Goal: Task Accomplishment & Management: Use online tool/utility

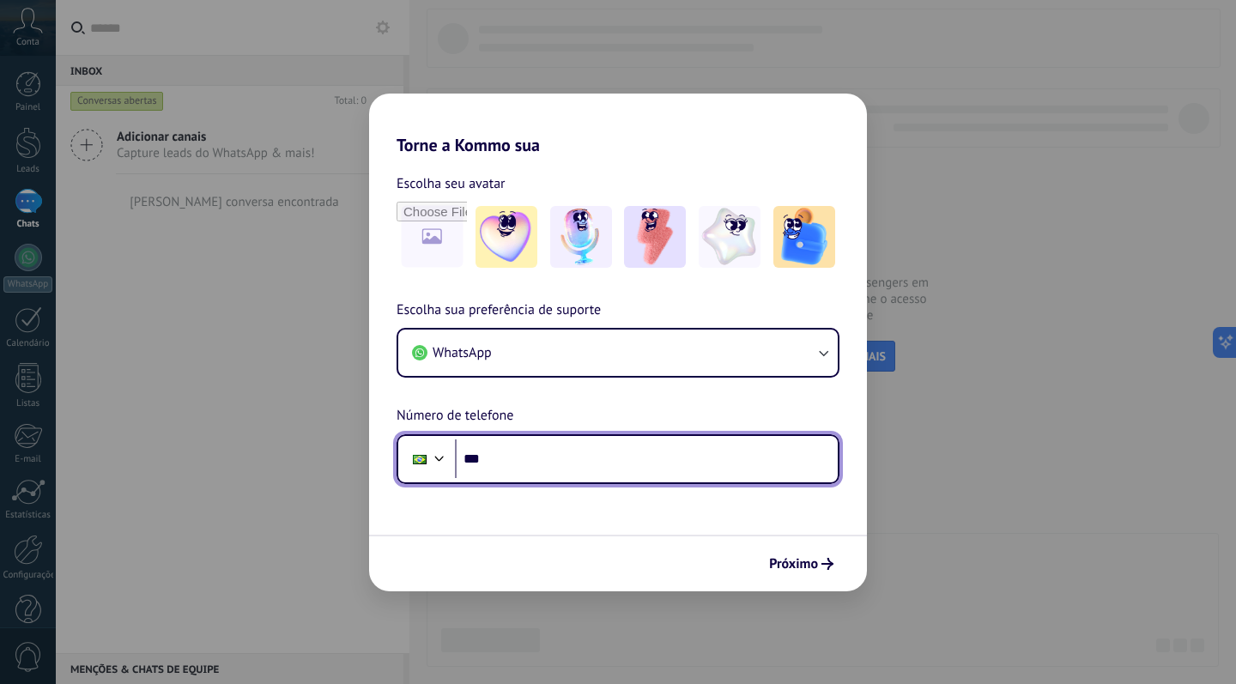
click at [509, 459] on input "***" at bounding box center [646, 458] width 383 height 39
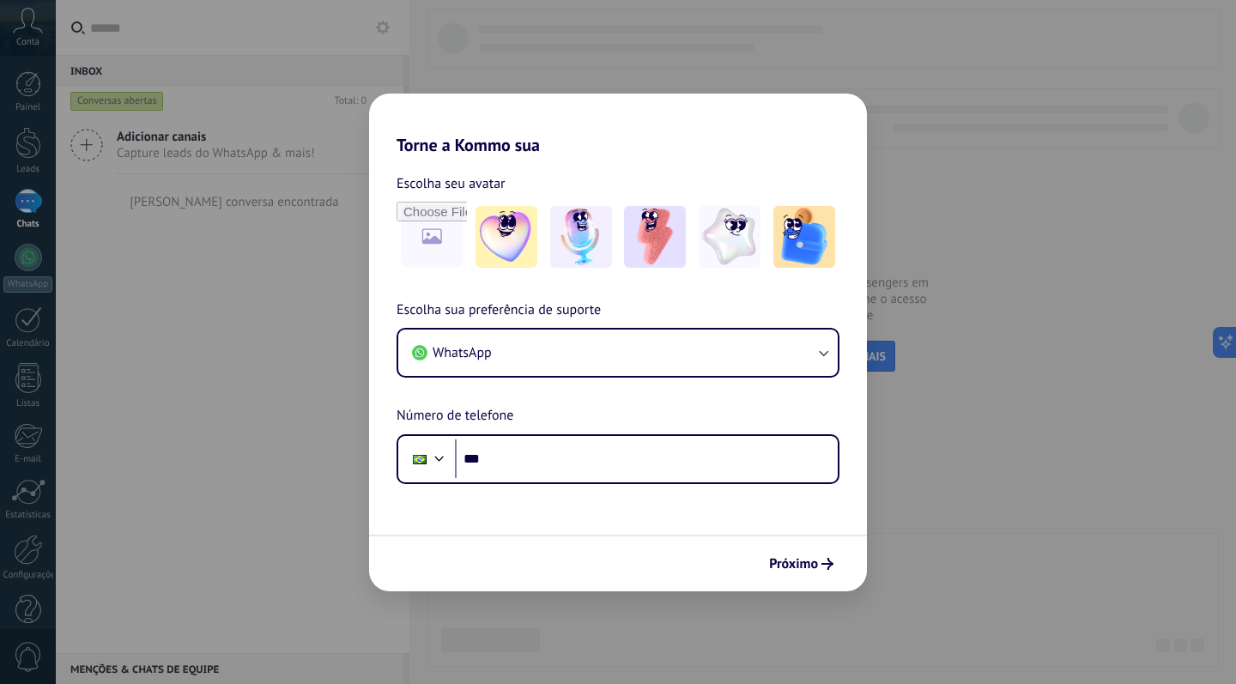
click at [627, 144] on h2 "Torne a Kommo sua" at bounding box center [618, 125] width 498 height 62
click at [819, 559] on span "Próximo" at bounding box center [801, 564] width 64 height 12
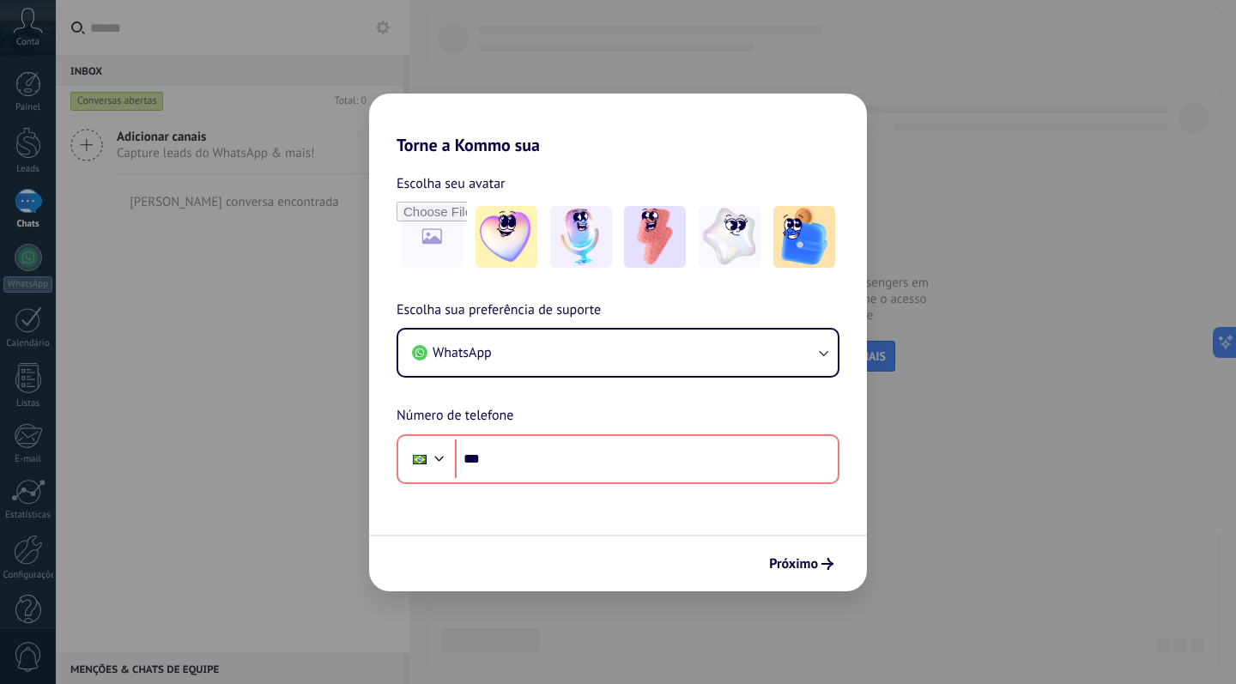
click at [255, 238] on div "Torne a Kommo sua Escolha seu avatar Escolha sua preferência de suporte WhatsAp…" at bounding box center [618, 342] width 1236 height 684
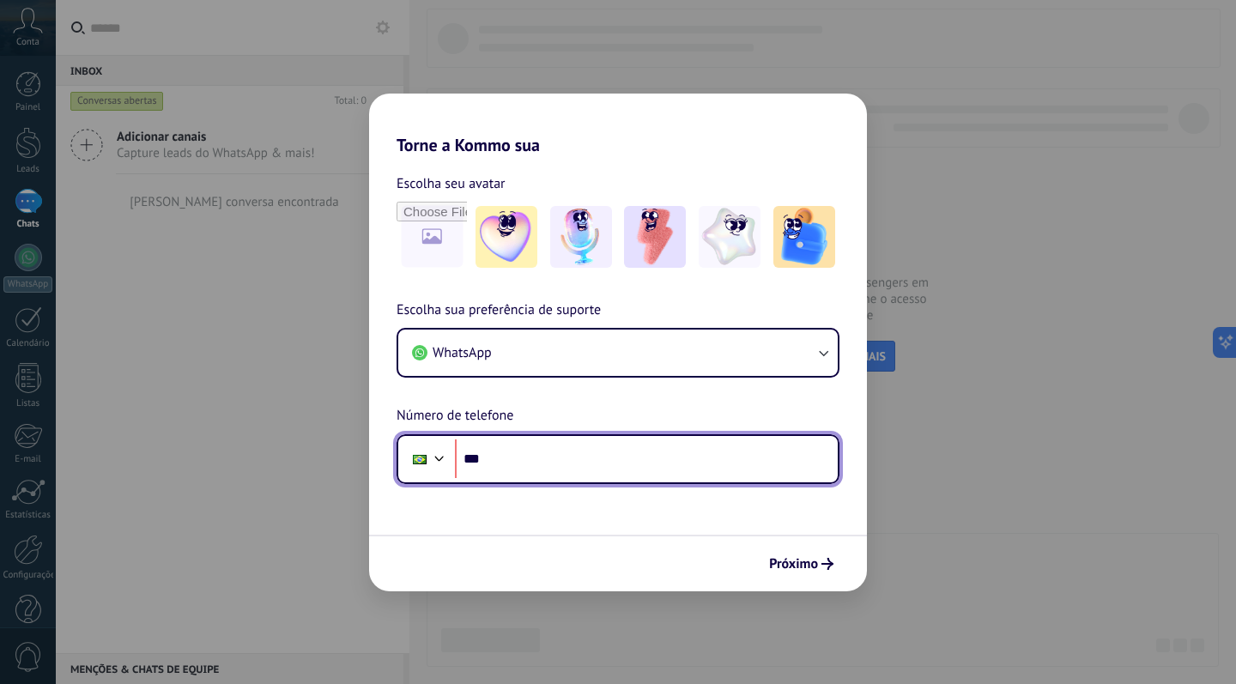
click at [509, 461] on input "***" at bounding box center [646, 458] width 383 height 39
type input "**********"
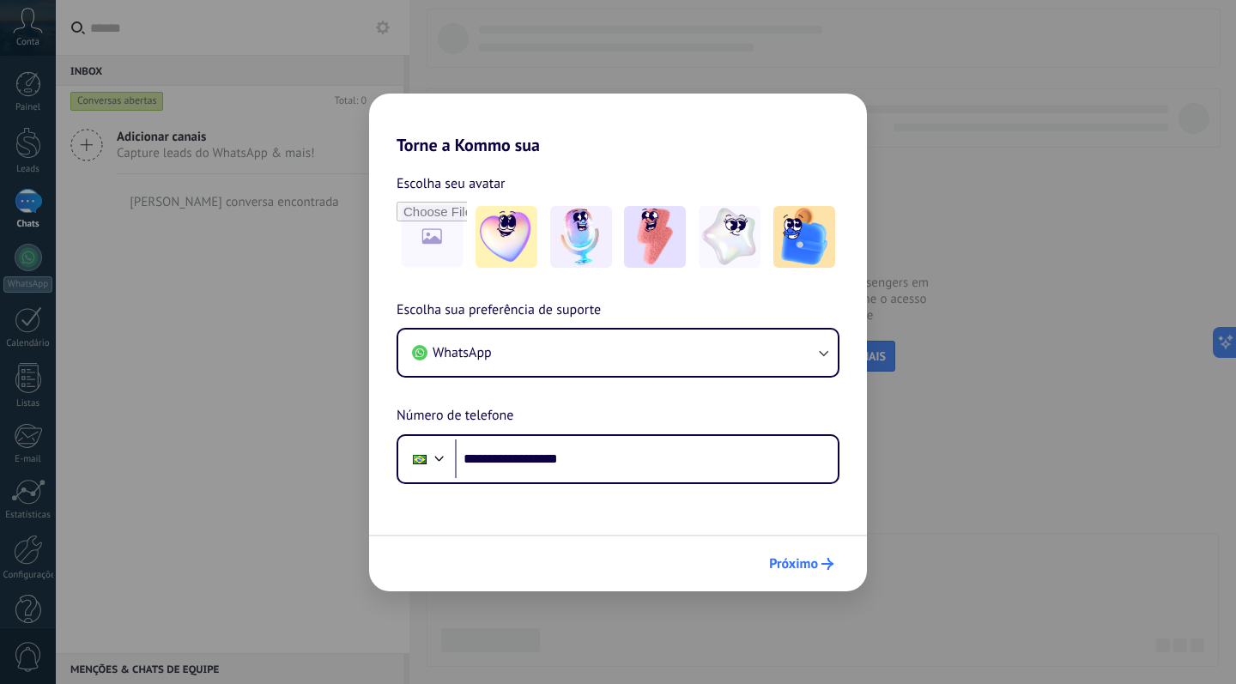
click at [793, 561] on span "Próximo" at bounding box center [793, 564] width 49 height 12
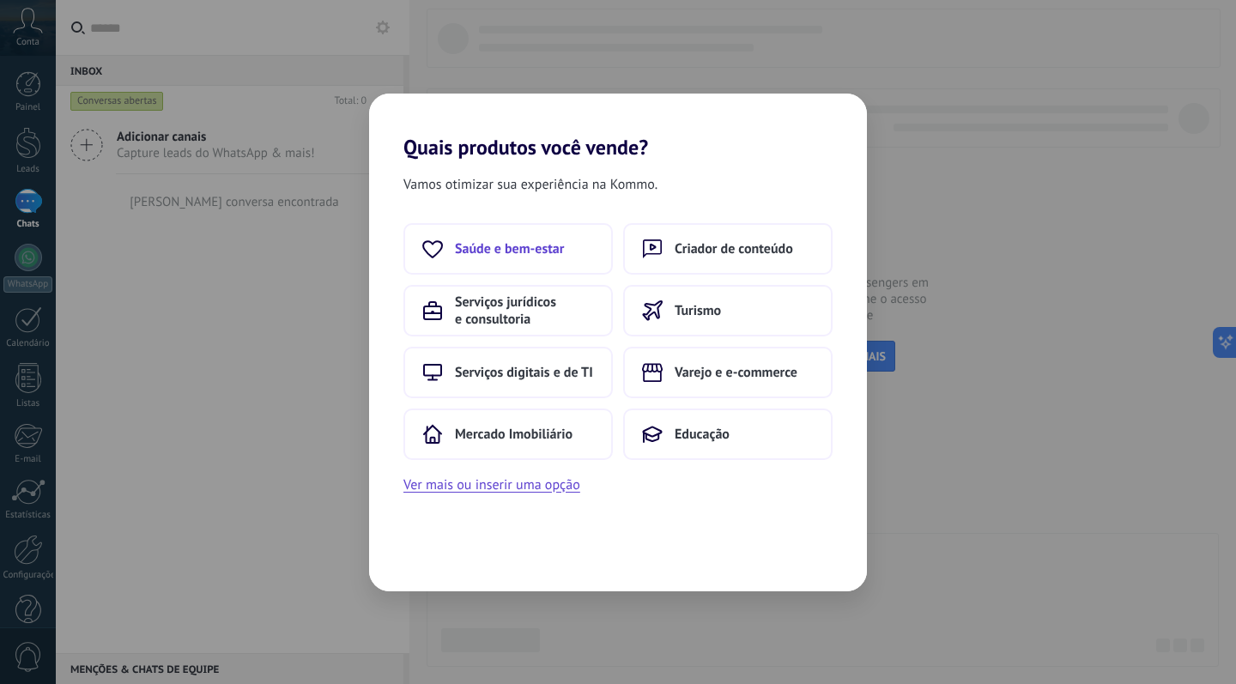
click at [529, 240] on span "Saúde e bem-estar" at bounding box center [509, 248] width 109 height 17
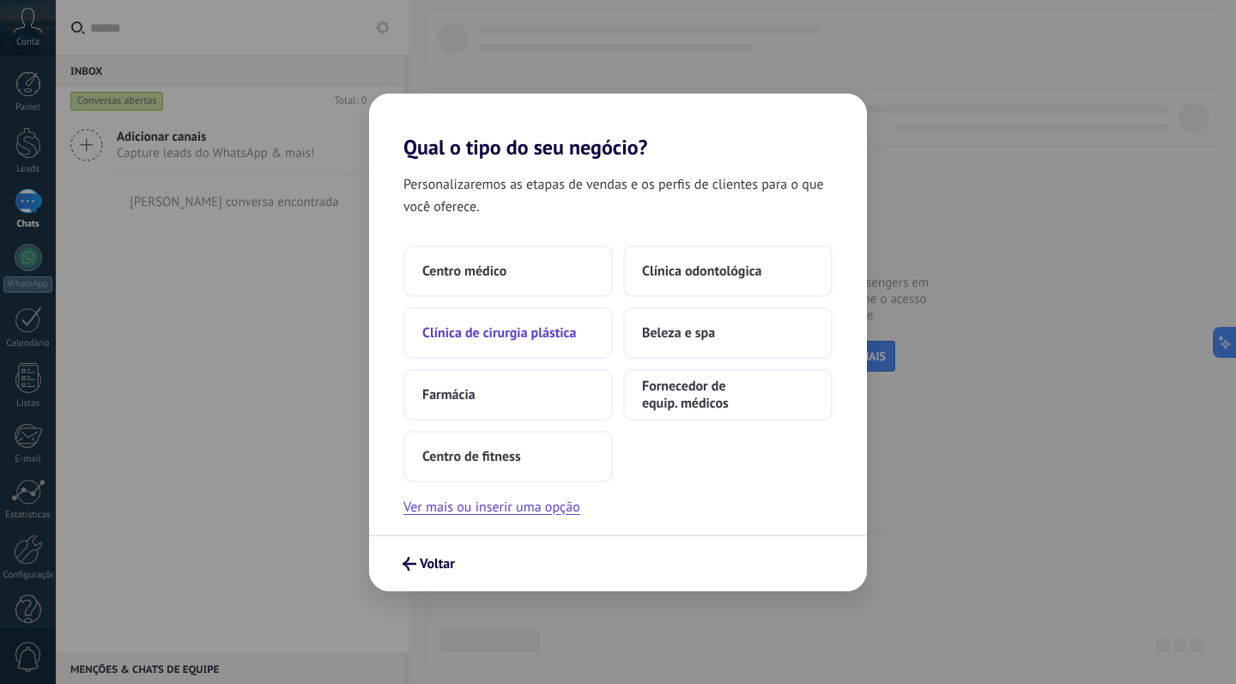
click at [477, 338] on span "Clínica de cirurgia plástica" at bounding box center [499, 332] width 154 height 17
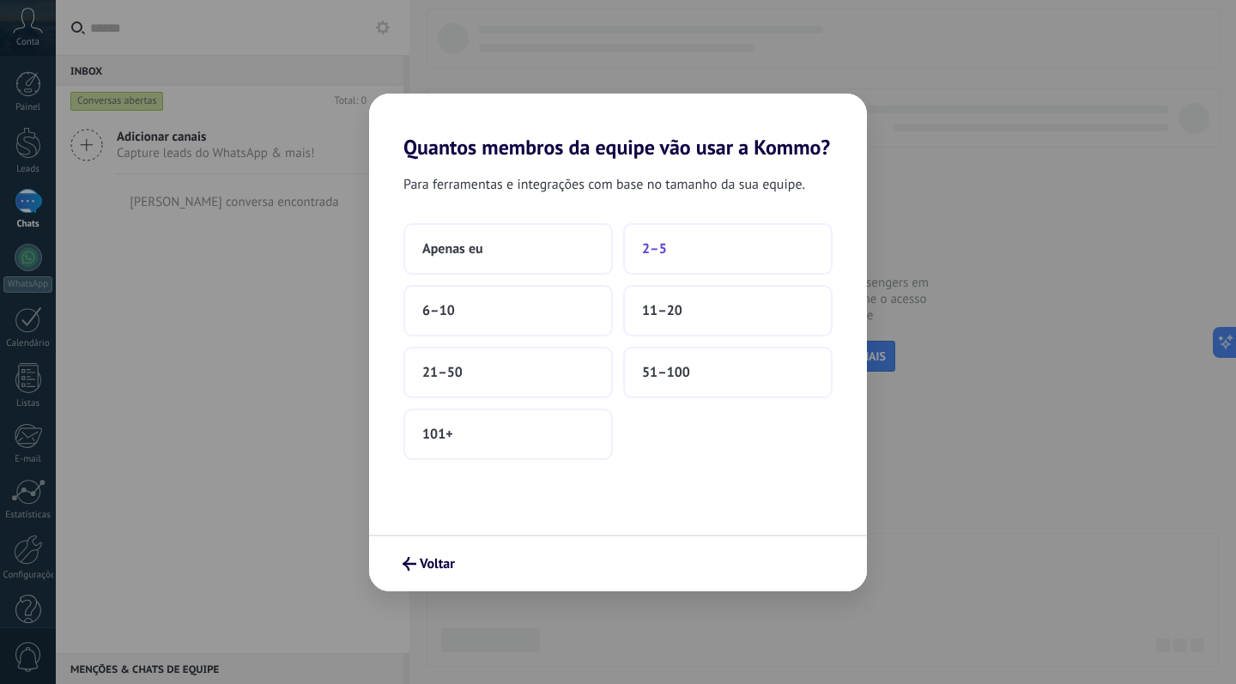
click at [673, 247] on button "2–5" at bounding box center [727, 248] width 209 height 51
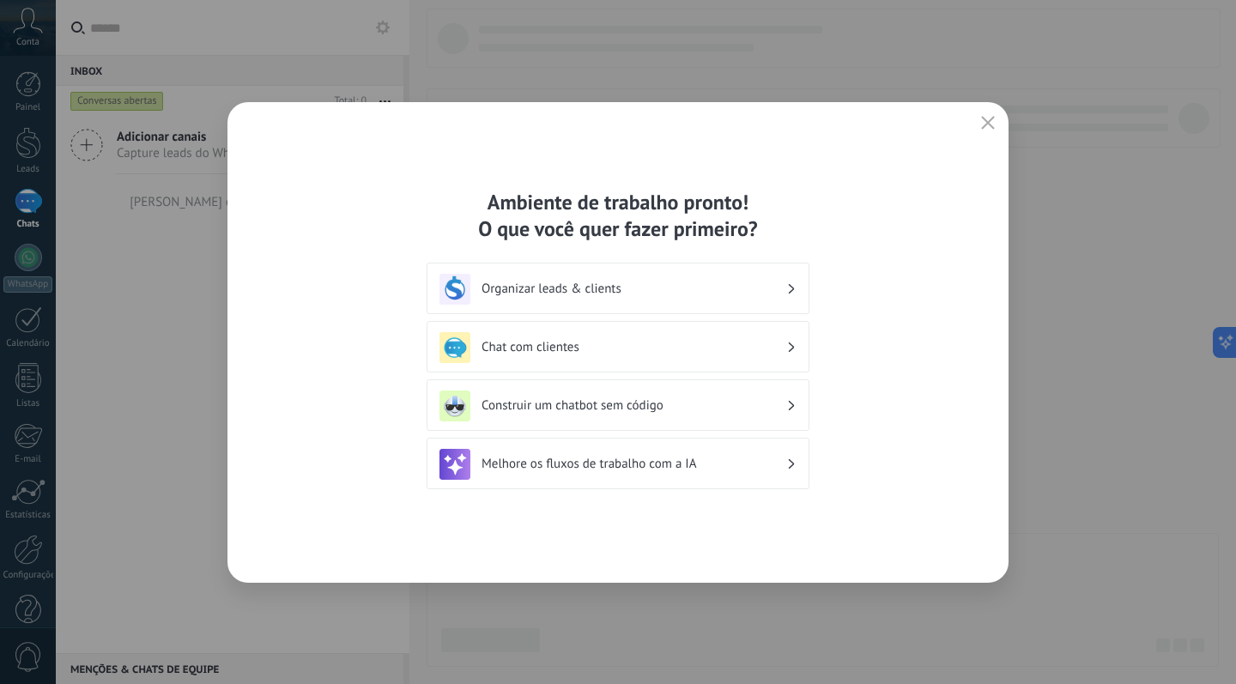
click at [537, 338] on div "Chat com clientes" at bounding box center [617, 347] width 357 height 31
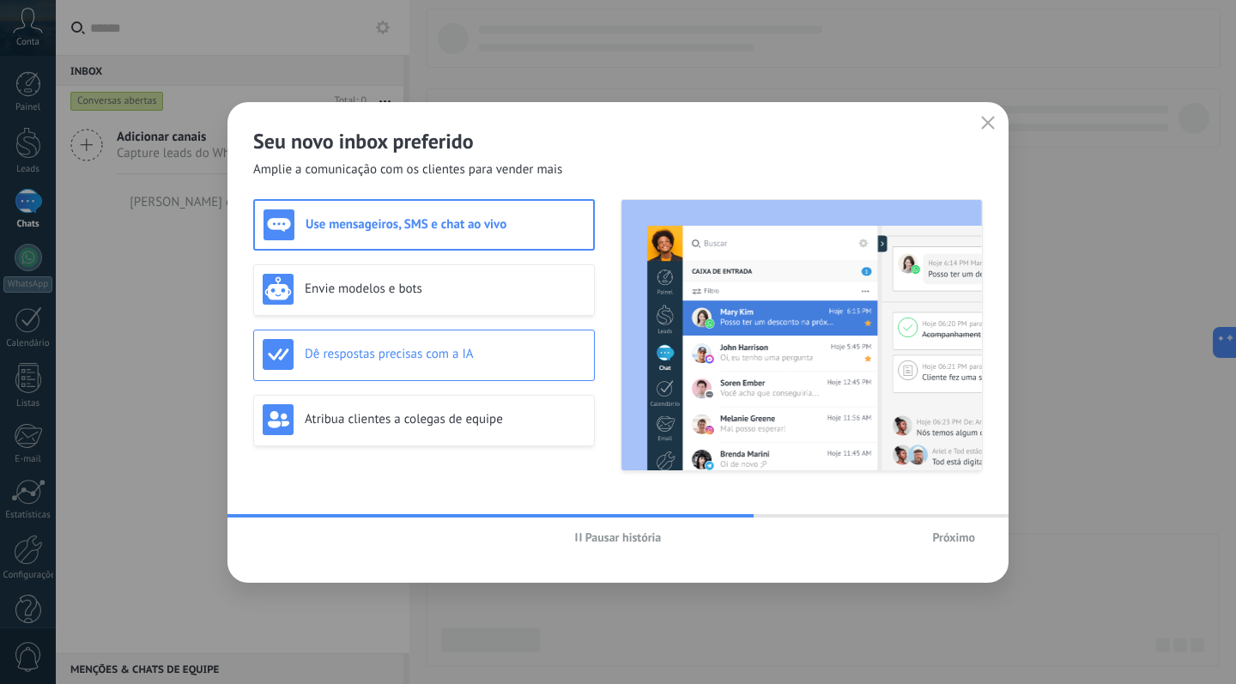
click at [370, 359] on h3 "Dê respostas precisas com a IA" at bounding box center [445, 354] width 281 height 16
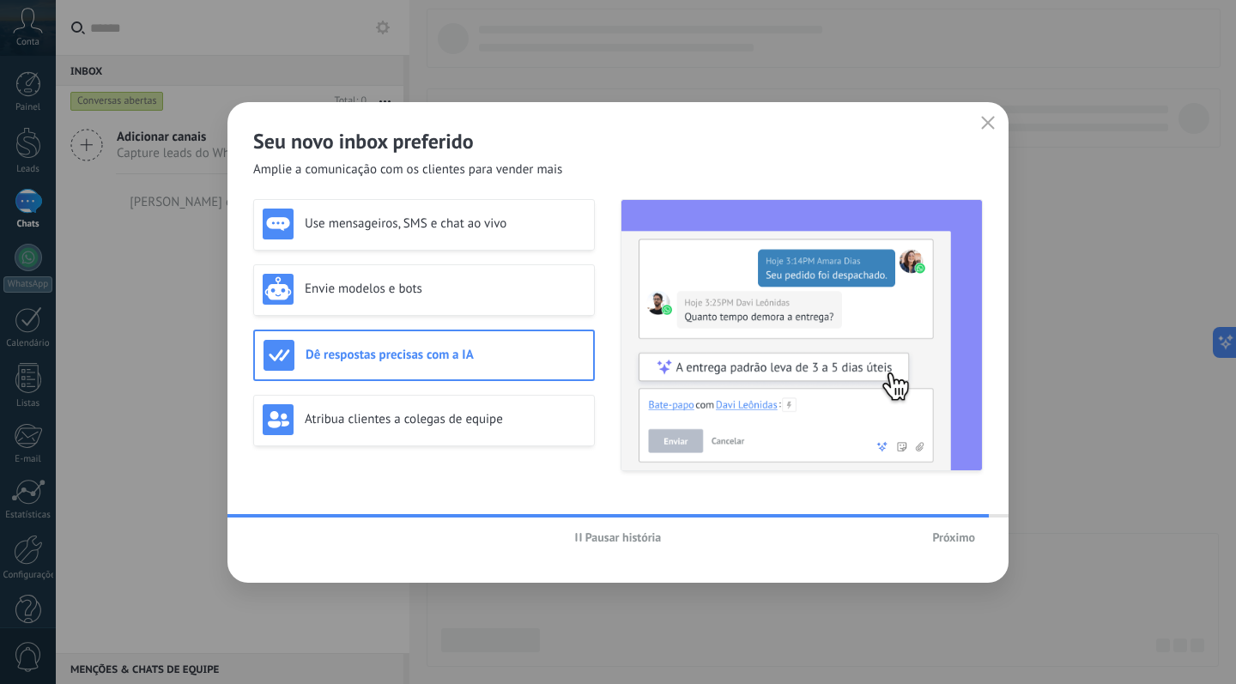
click at [960, 520] on div "Pausar história Próximo" at bounding box center [617, 536] width 781 height 39
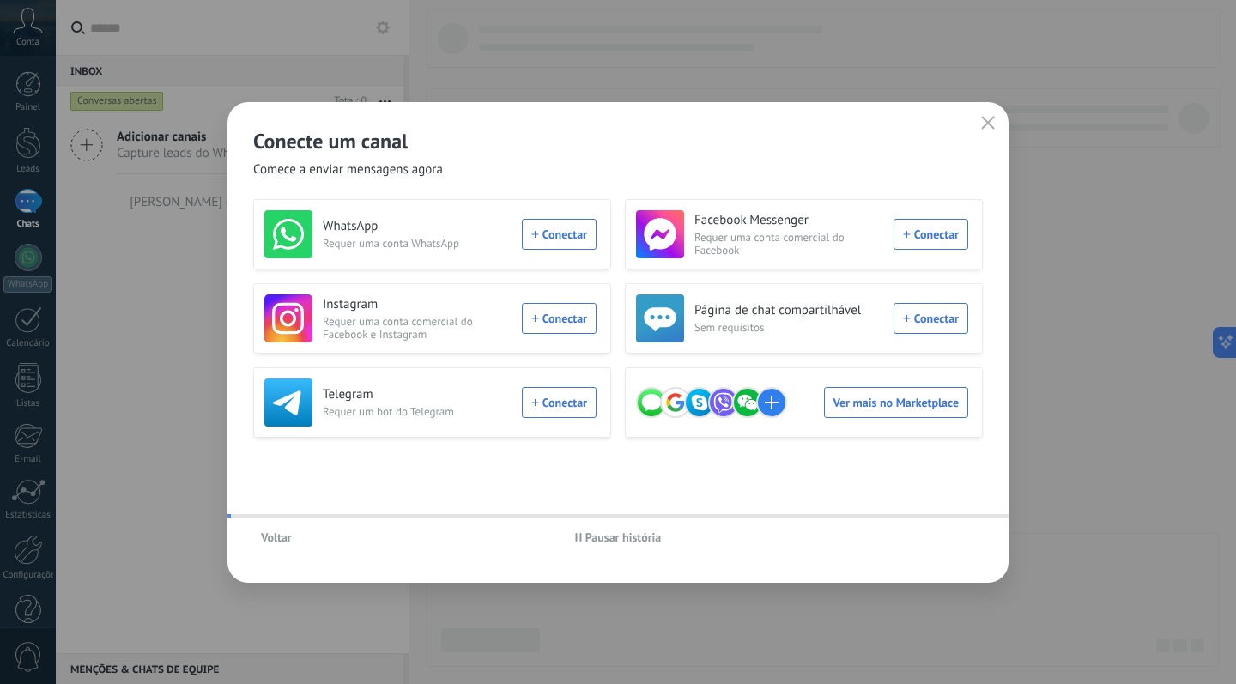
click at [957, 535] on div "Voltar Pausar história" at bounding box center [617, 536] width 781 height 39
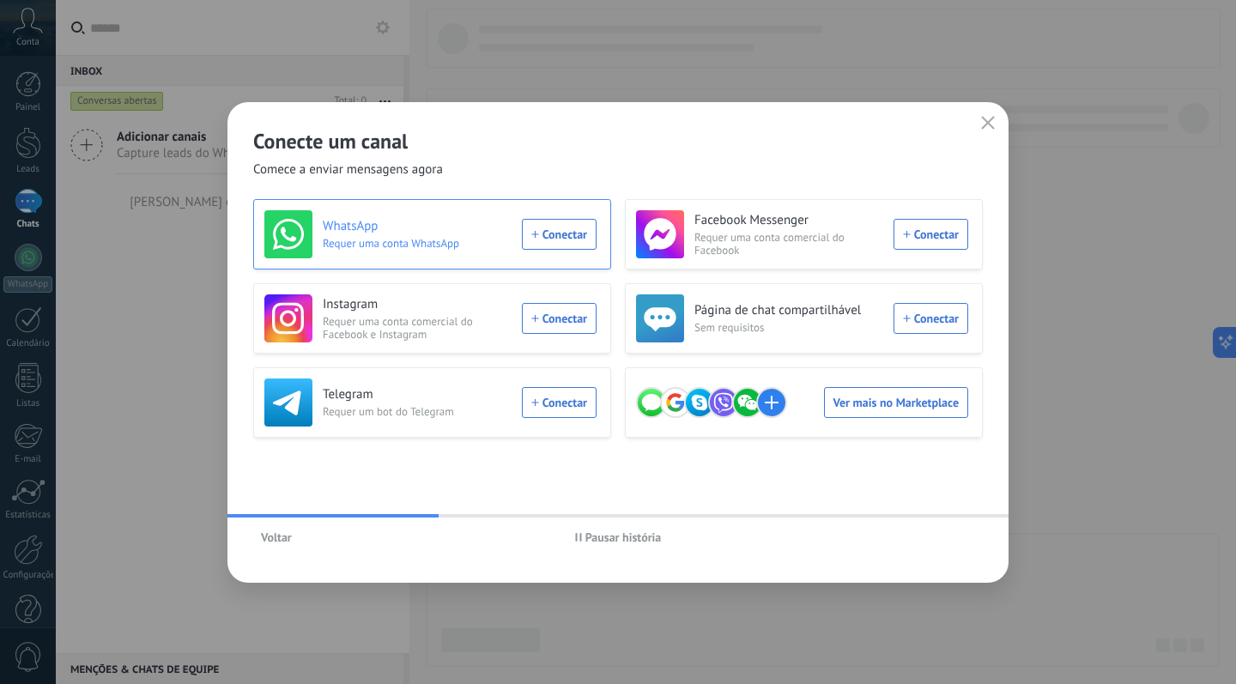
click at [566, 233] on div "WhatsApp Requer uma conta WhatsApp Conectar" at bounding box center [430, 234] width 332 height 48
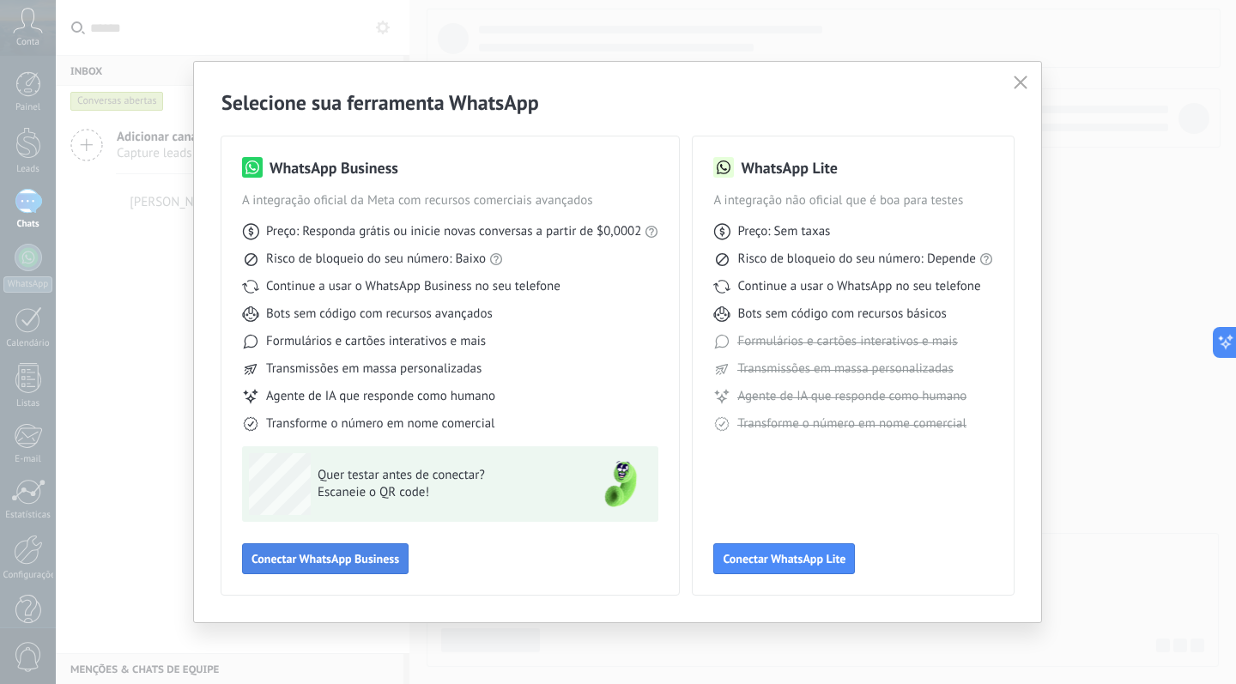
click at [316, 559] on span "Conectar WhatsApp Business" at bounding box center [325, 559] width 148 height 12
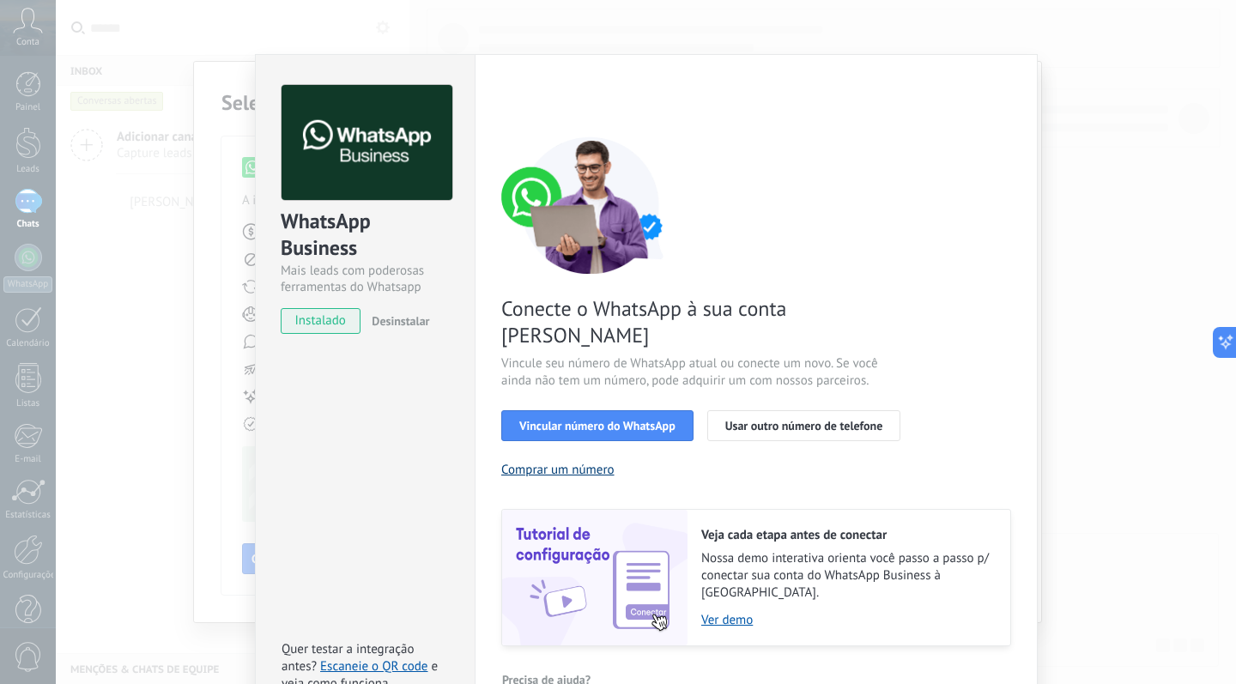
scroll to position [32, 0]
click at [583, 420] on span "Vincular número do WhatsApp" at bounding box center [597, 426] width 156 height 12
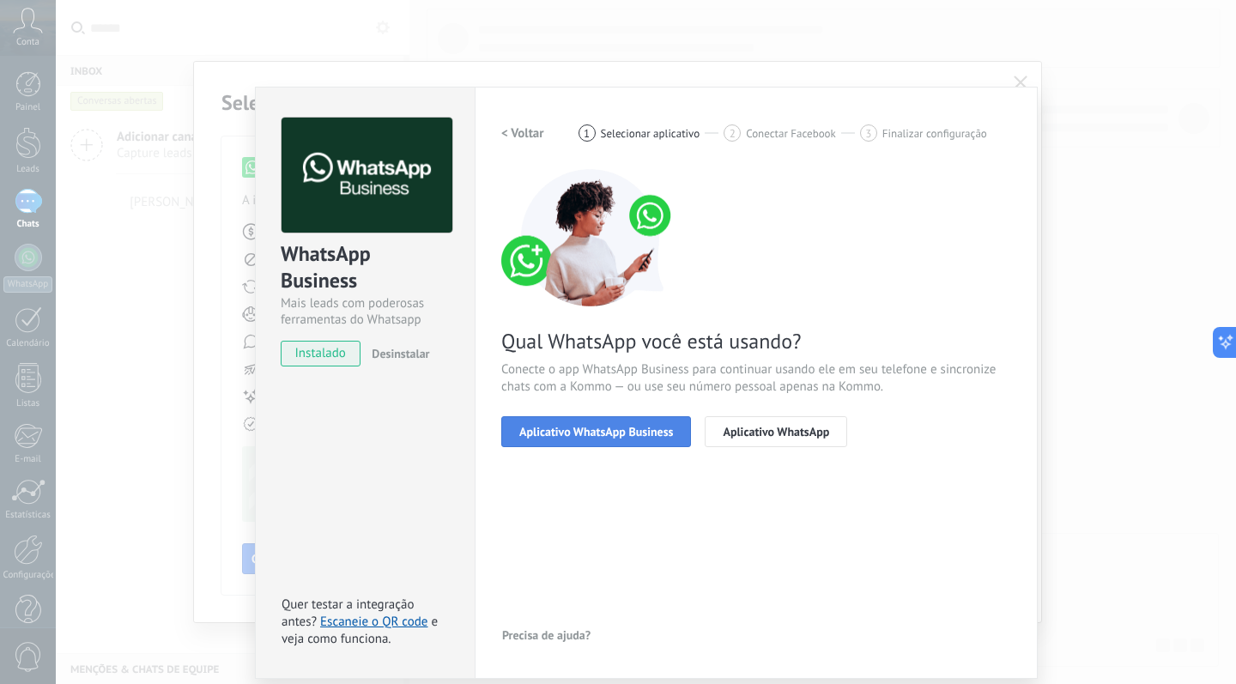
click at [593, 432] on span "Aplicativo WhatsApp Business" at bounding box center [596, 432] width 154 height 12
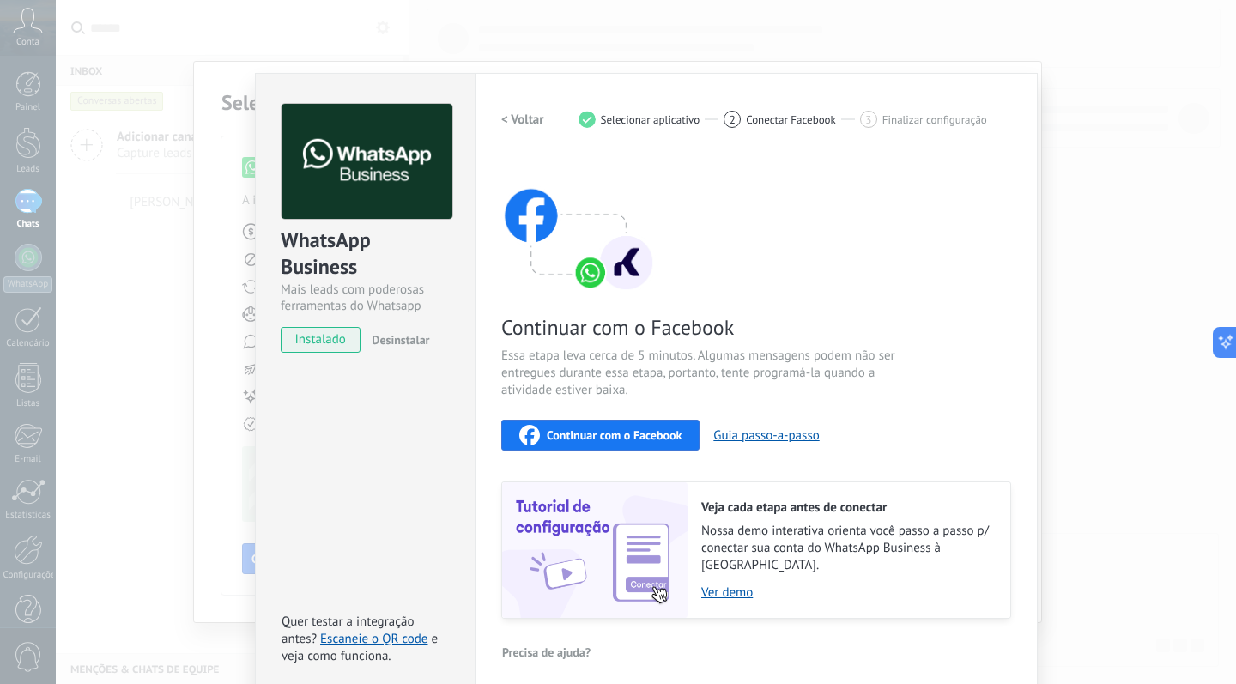
scroll to position [12, 0]
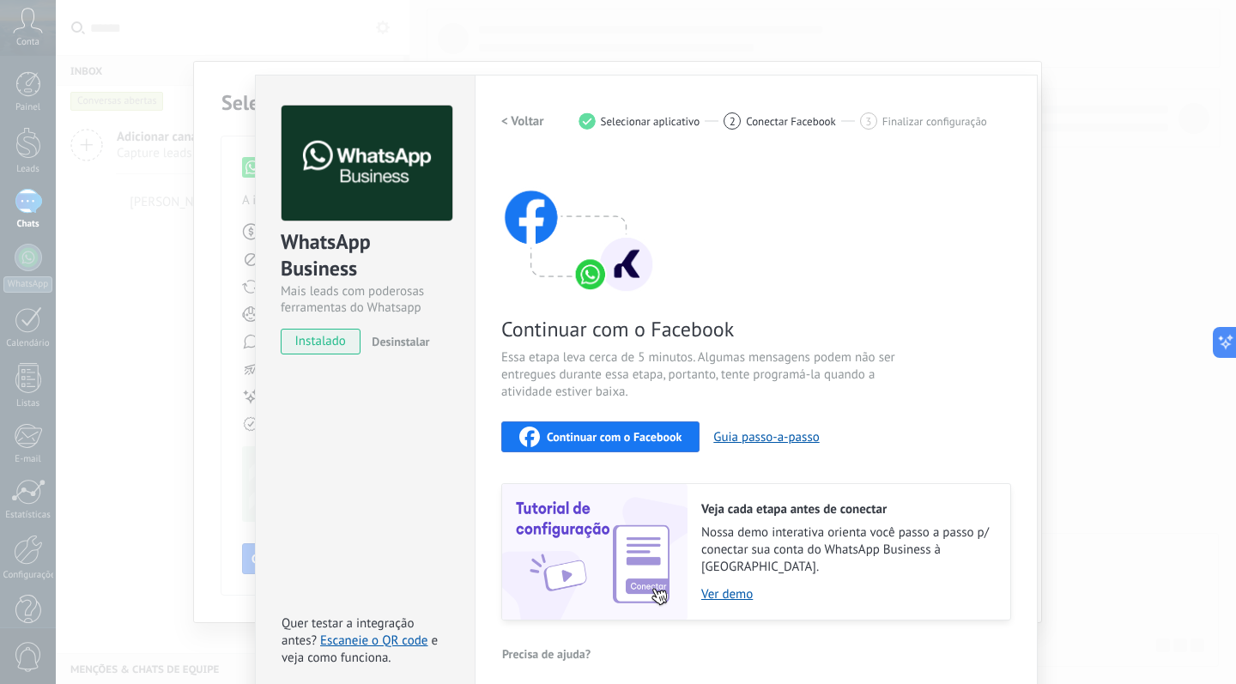
click at [625, 437] on span "Continuar com o Facebook" at bounding box center [614, 437] width 135 height 12
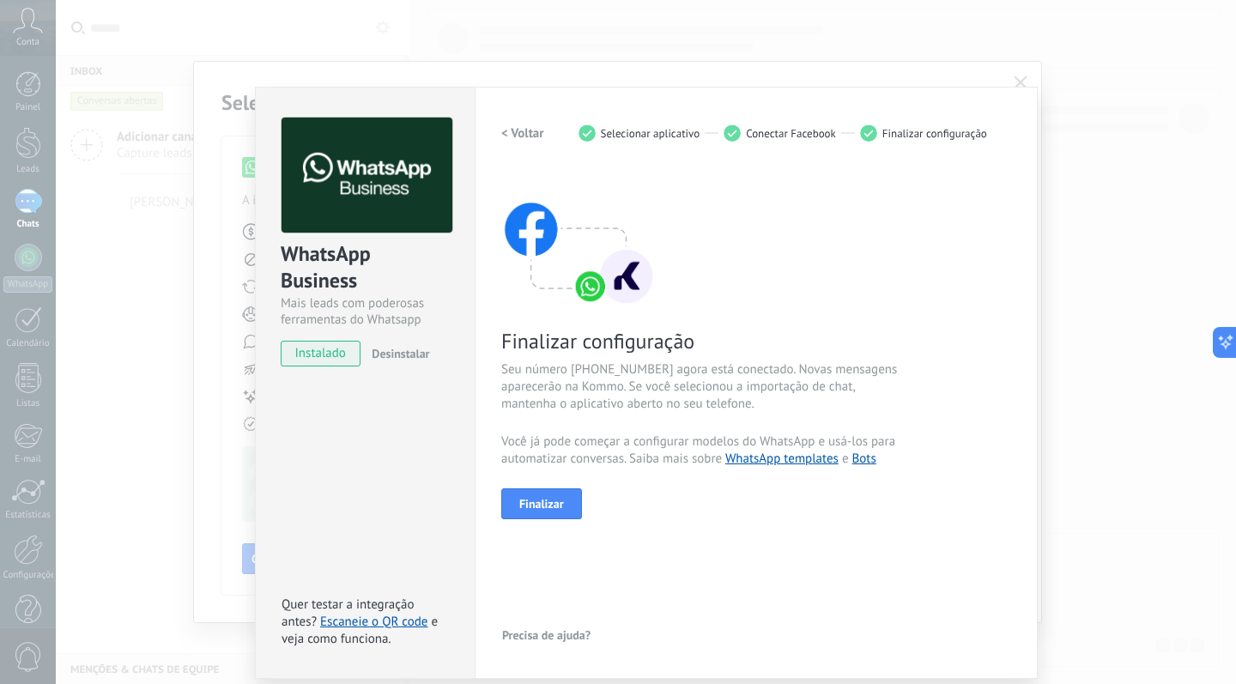
scroll to position [0, 0]
click at [532, 508] on span "Finalizar" at bounding box center [541, 504] width 45 height 12
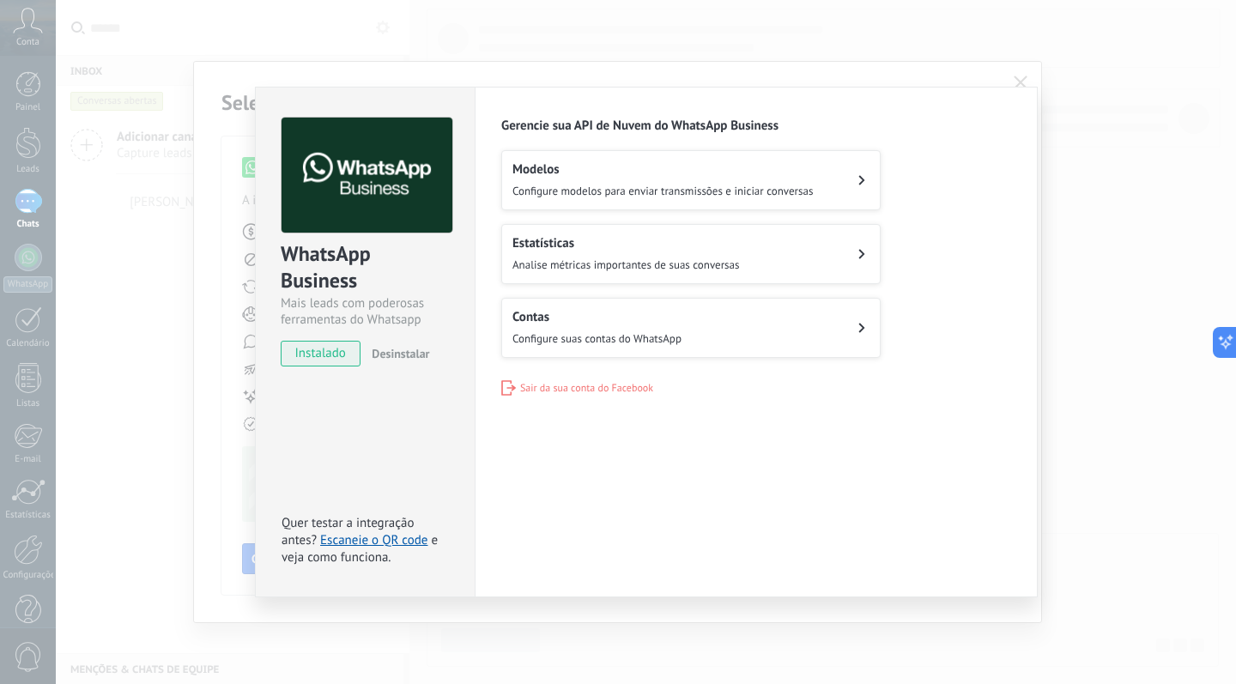
click at [1153, 308] on div "WhatsApp Business Mais leads com poderosas ferramentas do Whatsapp instalado De…" at bounding box center [646, 342] width 1180 height 684
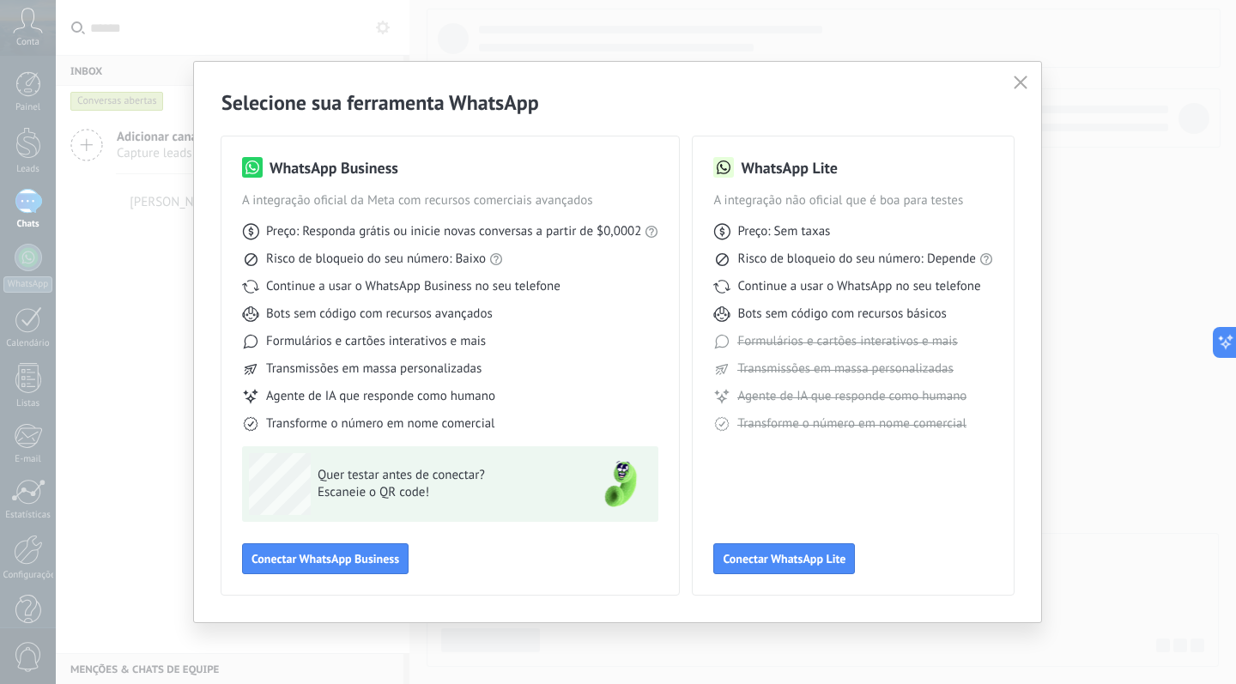
click at [1023, 82] on icon "button" at bounding box center [1020, 83] width 14 height 14
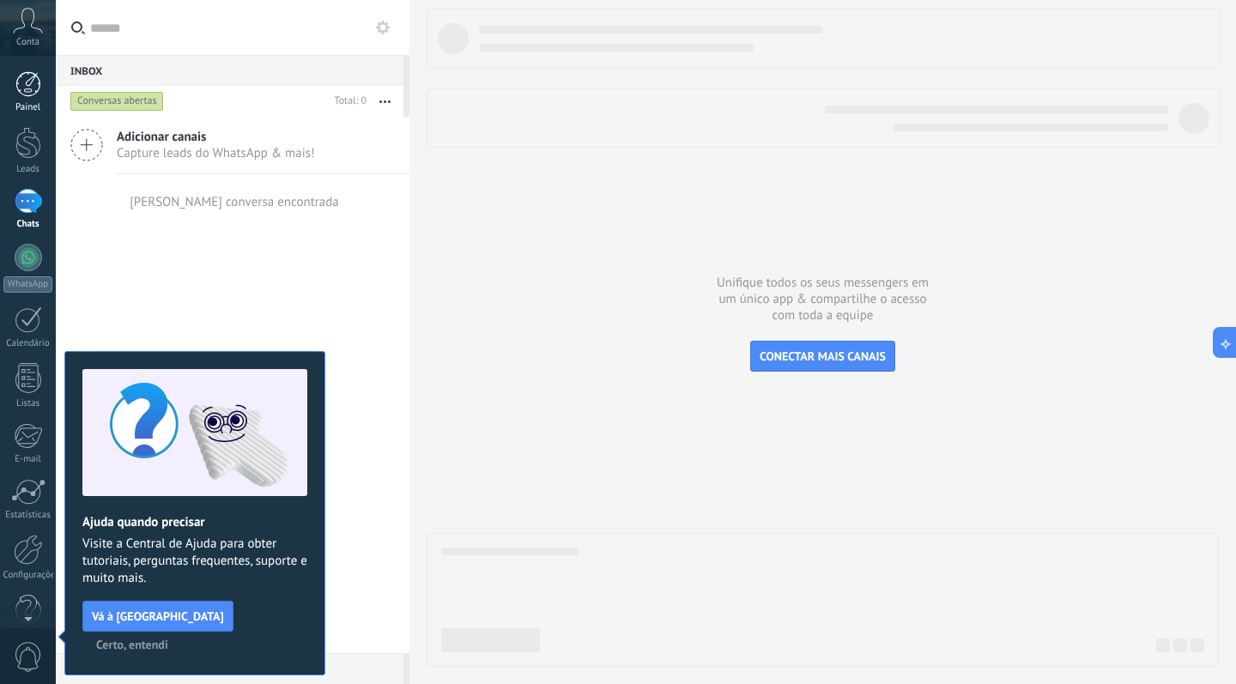
click at [29, 95] on div at bounding box center [28, 84] width 26 height 26
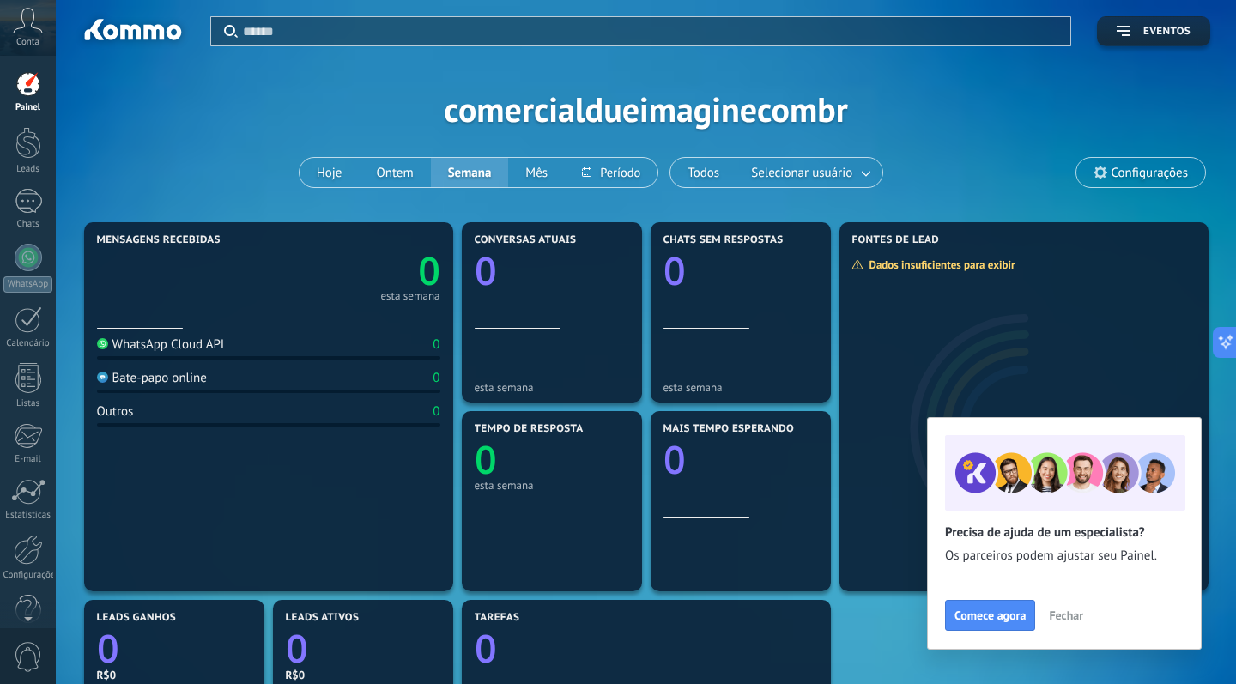
click at [801, 103] on div "Aplicar Eventos comercialdueimaginecombr Hoje Ontem Semana Mês Todos Selecionar…" at bounding box center [646, 109] width 1128 height 218
click at [22, 157] on div at bounding box center [28, 143] width 26 height 32
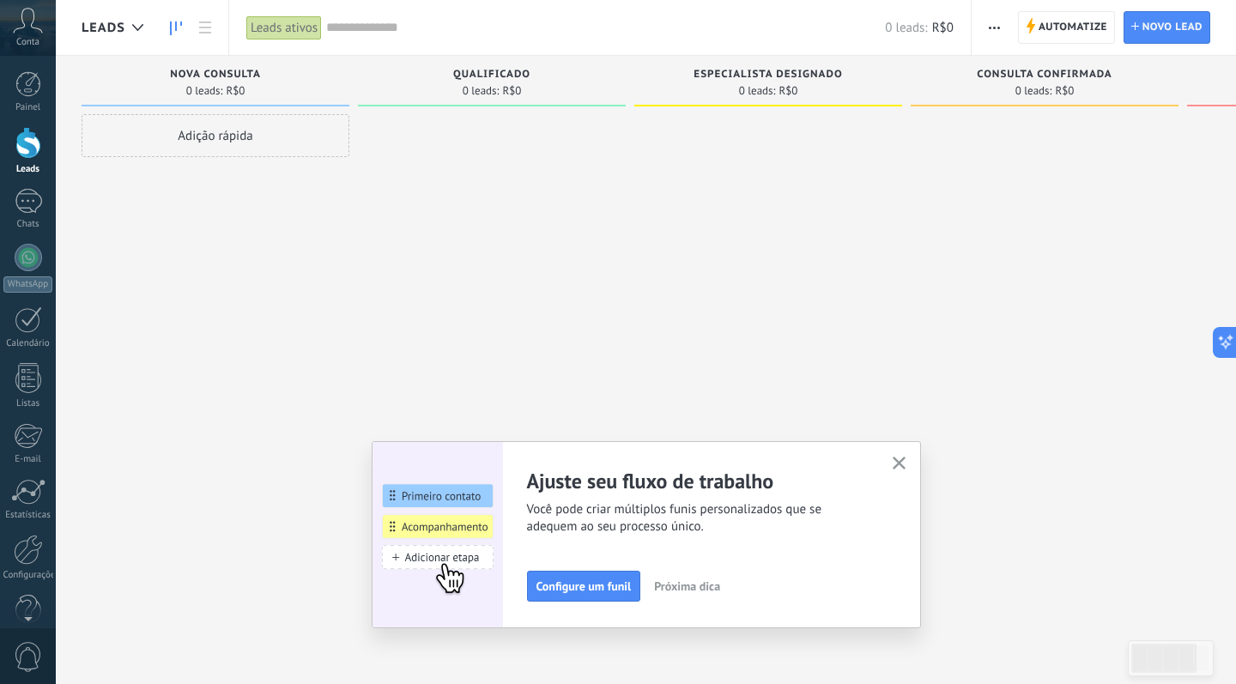
click at [893, 462] on icon "button" at bounding box center [898, 462] width 13 height 13
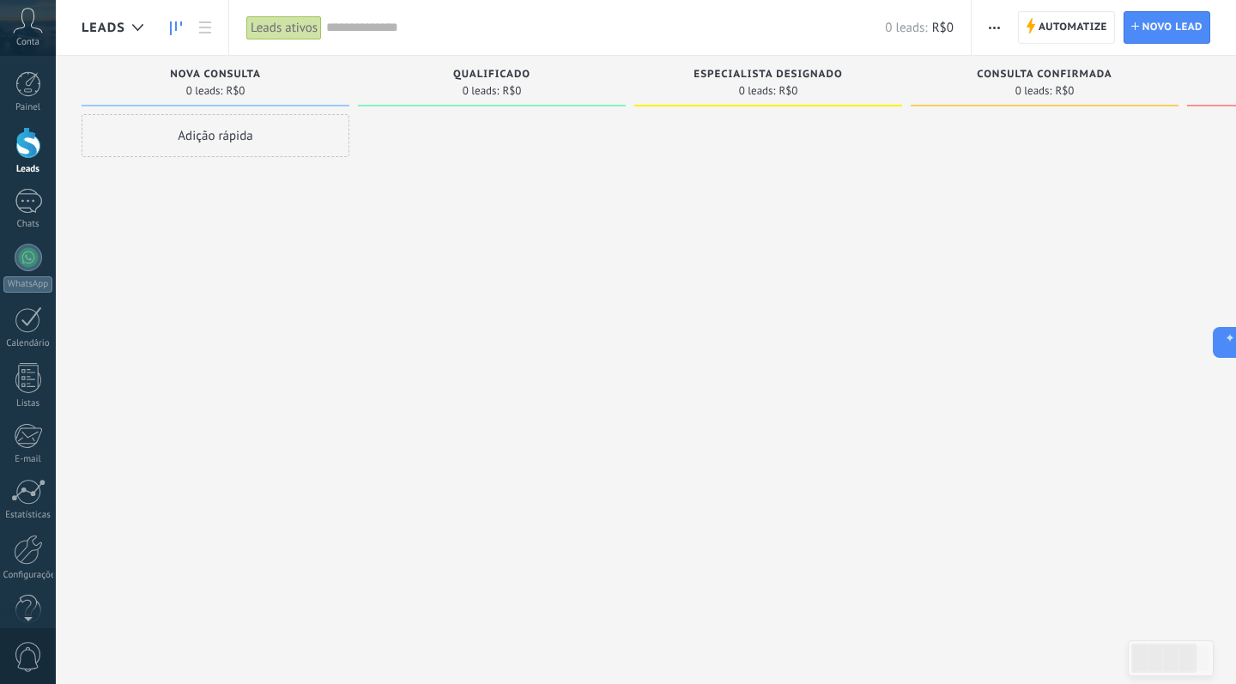
click at [197, 76] on span "Nova consulta" at bounding box center [215, 75] width 91 height 12
click at [268, 78] on div "Nova consulta" at bounding box center [215, 76] width 251 height 15
click at [221, 65] on div "Nova consulta 0 leads: R$0" at bounding box center [216, 81] width 268 height 51
click at [999, 70] on span "Consulta confirmada" at bounding box center [1043, 75] width 135 height 12
click at [235, 69] on span "Nova consulta" at bounding box center [215, 75] width 91 height 12
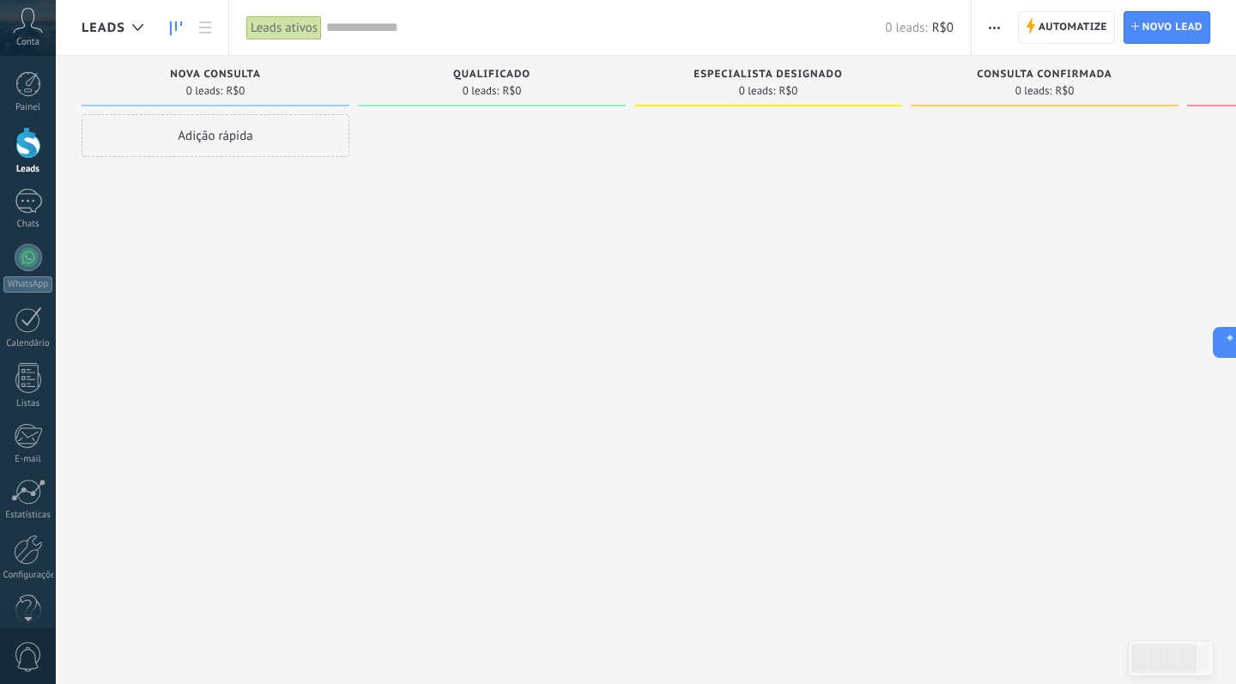
click at [269, 72] on div "Nova consulta" at bounding box center [215, 76] width 251 height 15
click at [27, 207] on div at bounding box center [28, 201] width 27 height 25
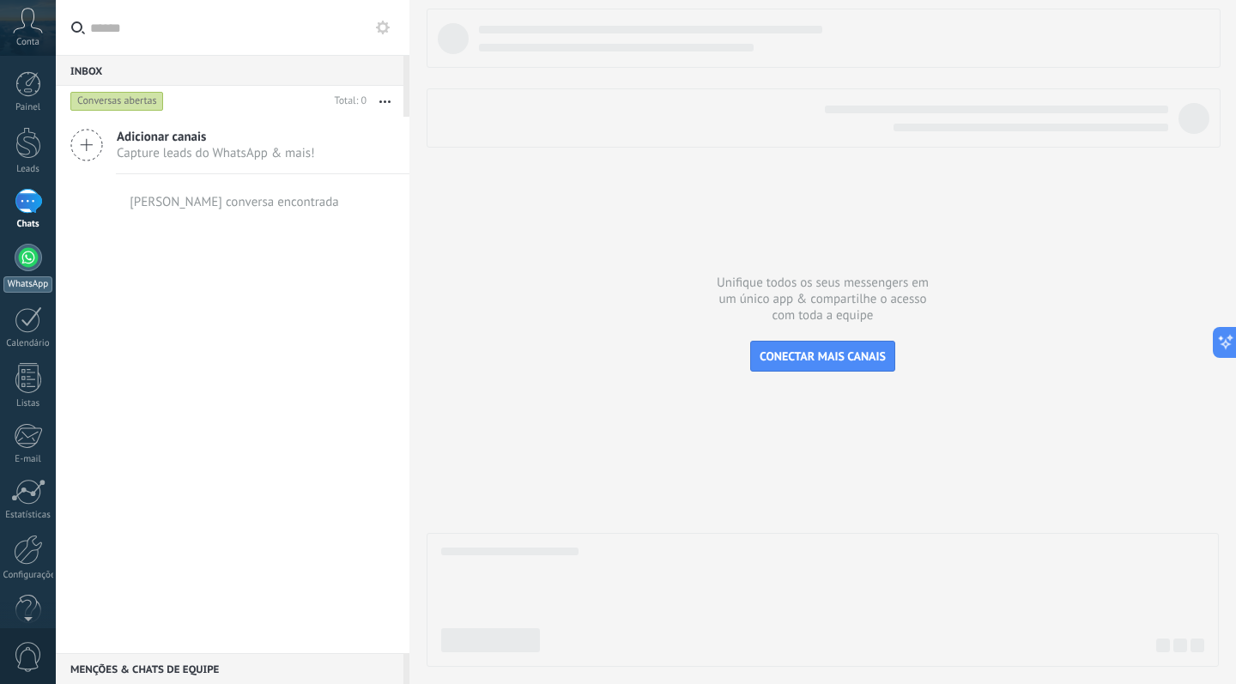
click at [28, 261] on div at bounding box center [28, 257] width 27 height 27
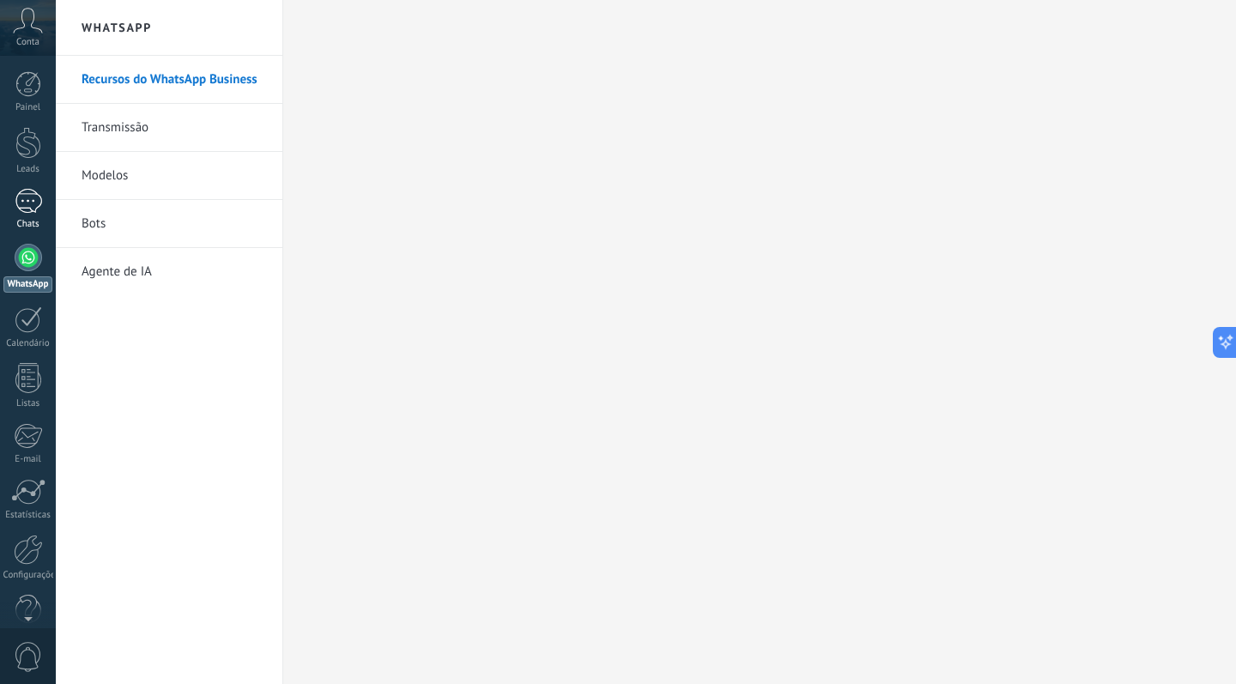
click at [26, 200] on div at bounding box center [28, 201] width 27 height 25
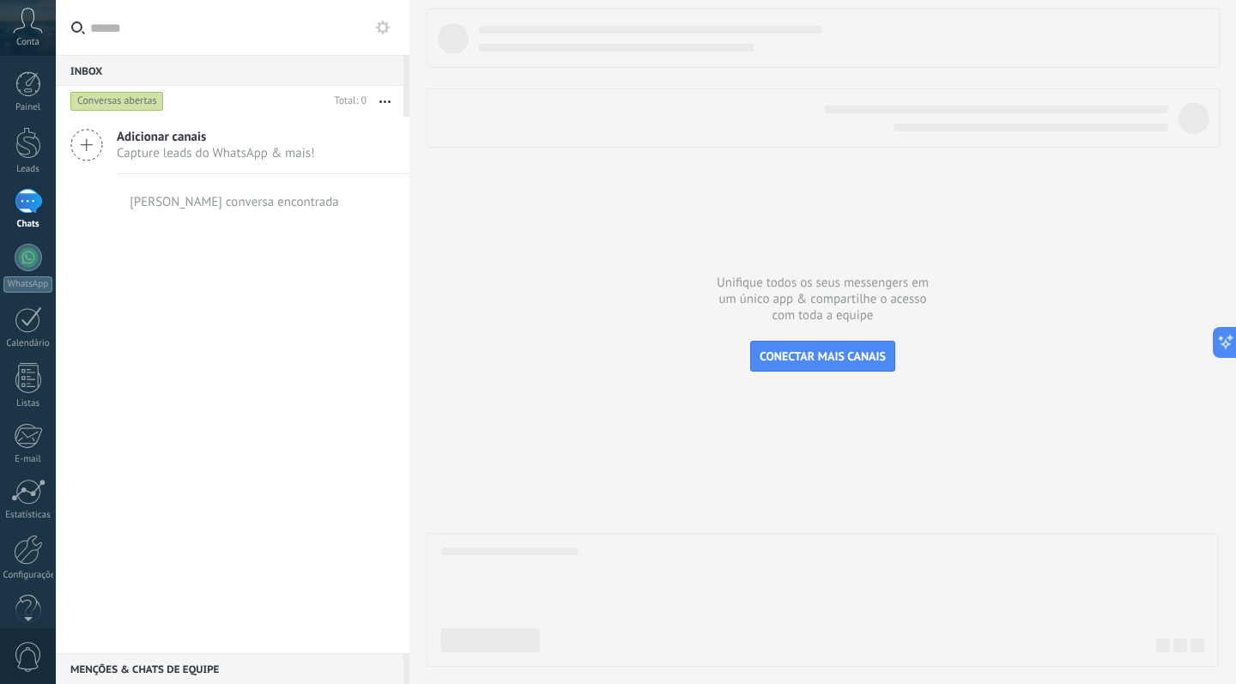
click at [30, 35] on div "Conta" at bounding box center [28, 28] width 56 height 56
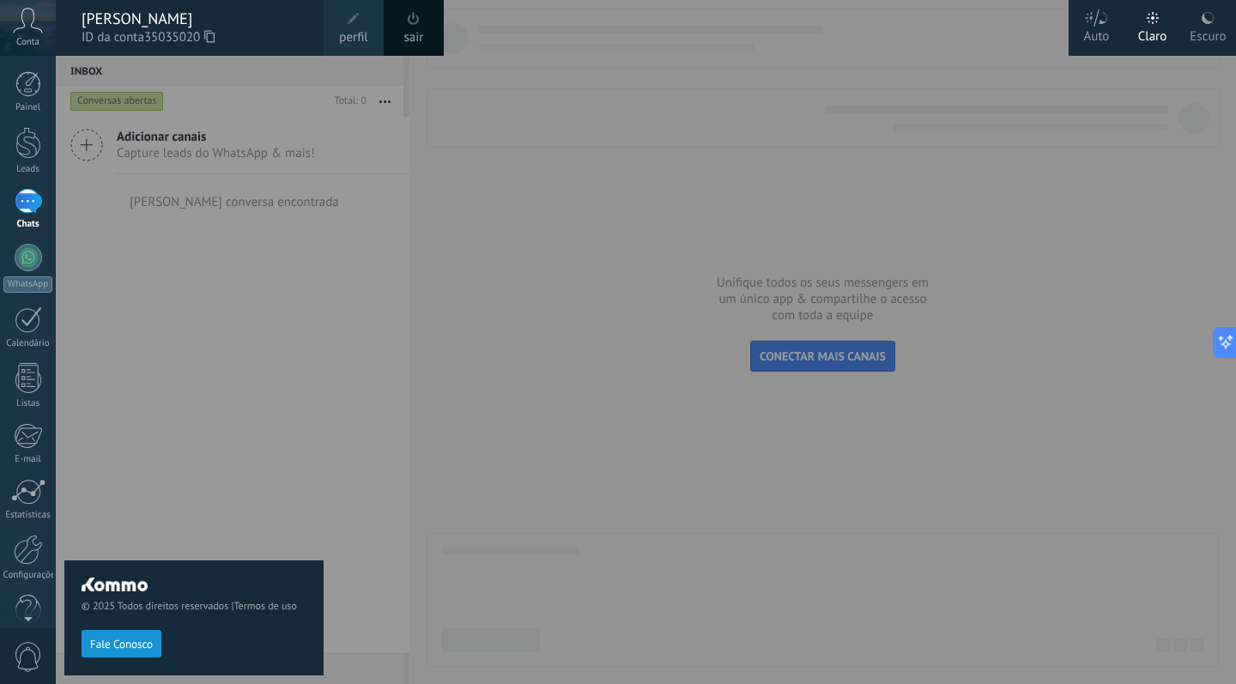
click at [656, 239] on div at bounding box center [674, 342] width 1236 height 684
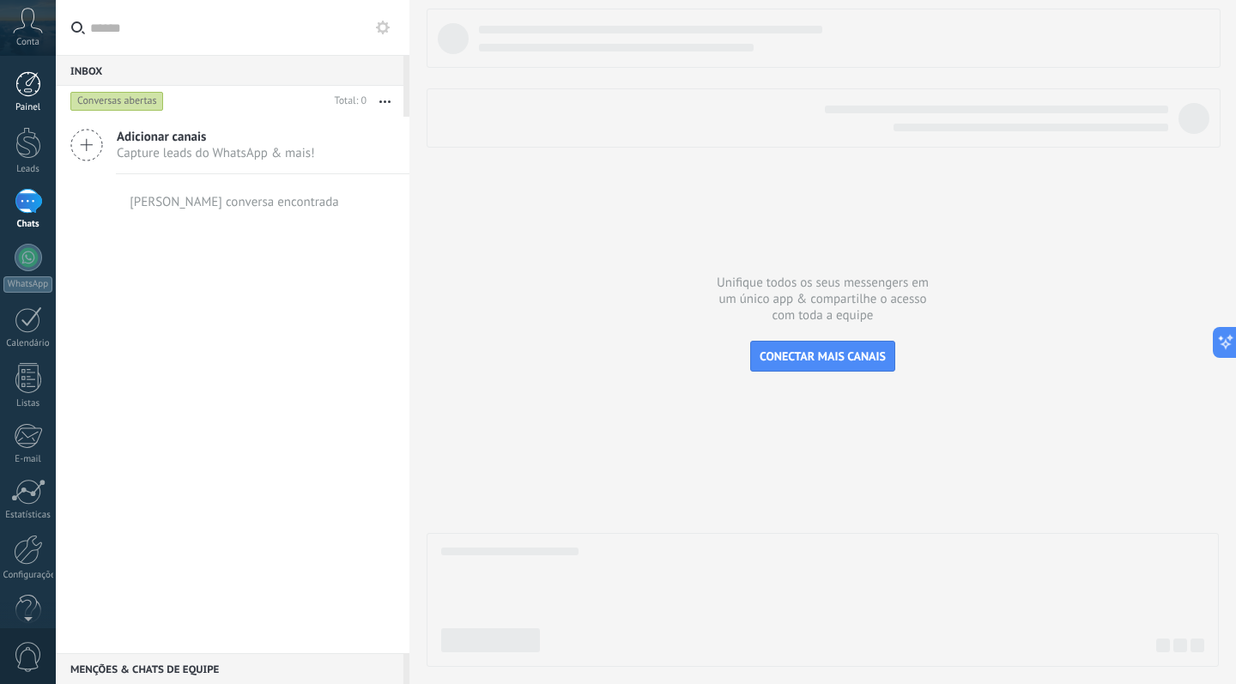
click at [24, 91] on div at bounding box center [28, 84] width 26 height 26
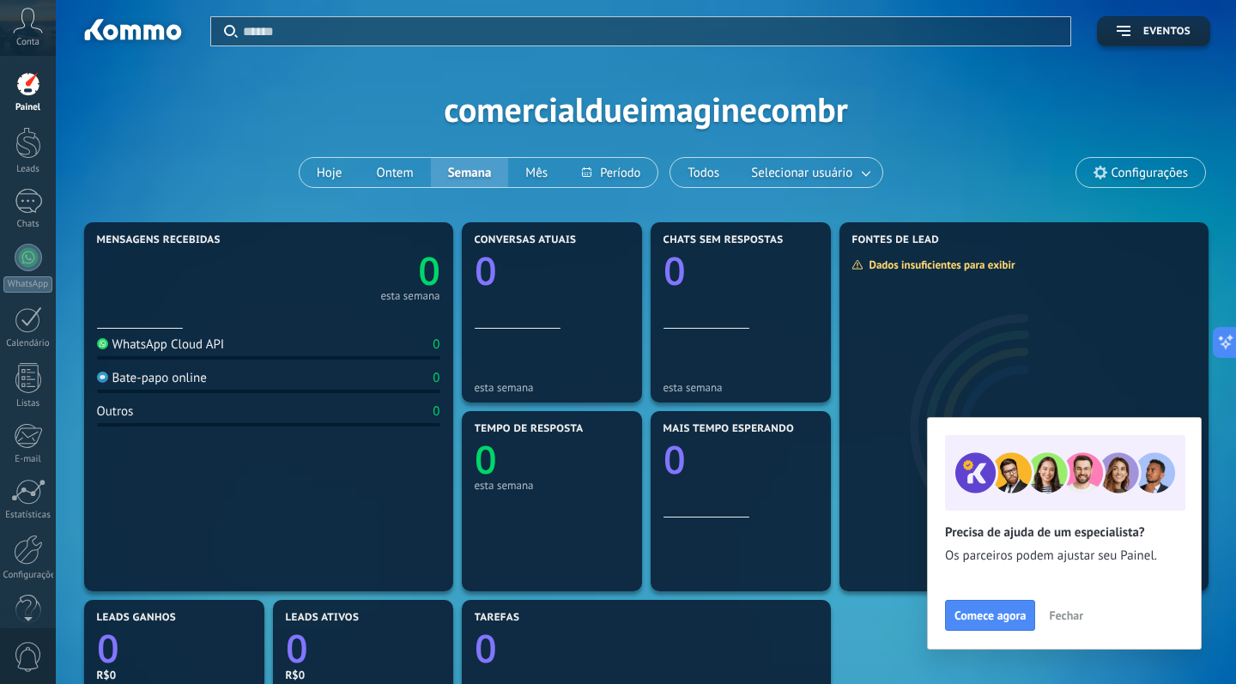
click at [1060, 619] on span "Fechar" at bounding box center [1065, 615] width 34 height 12
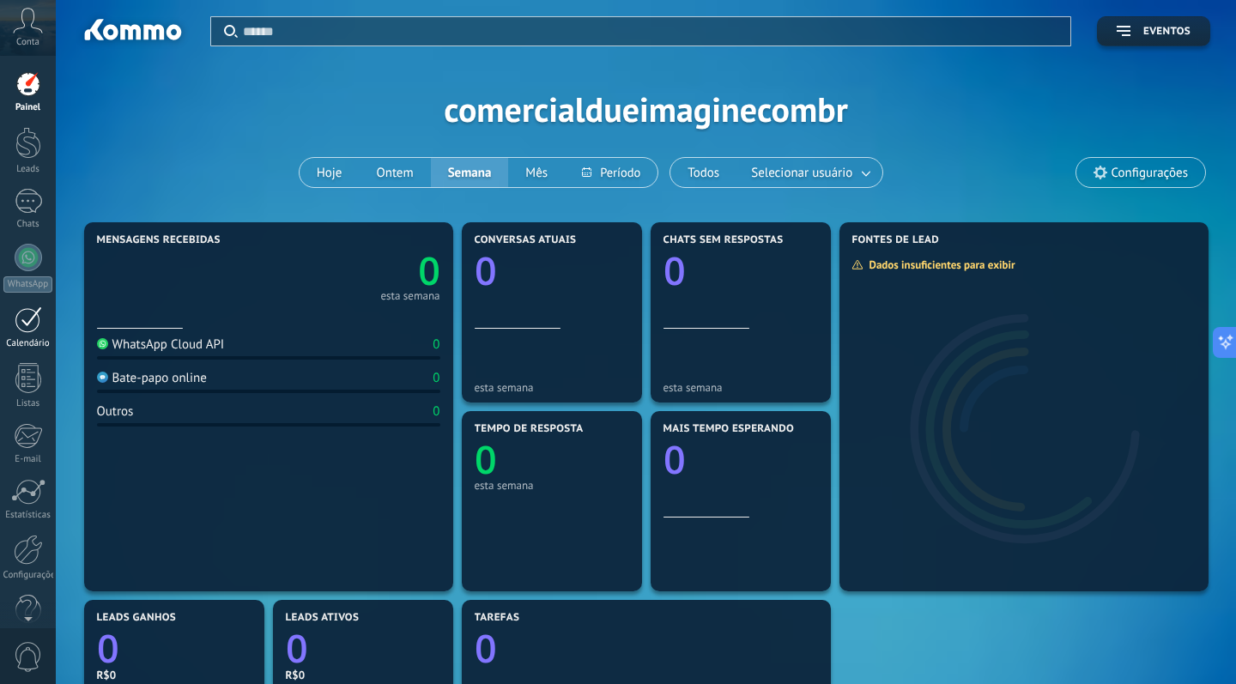
click at [22, 312] on div at bounding box center [28, 319] width 27 height 27
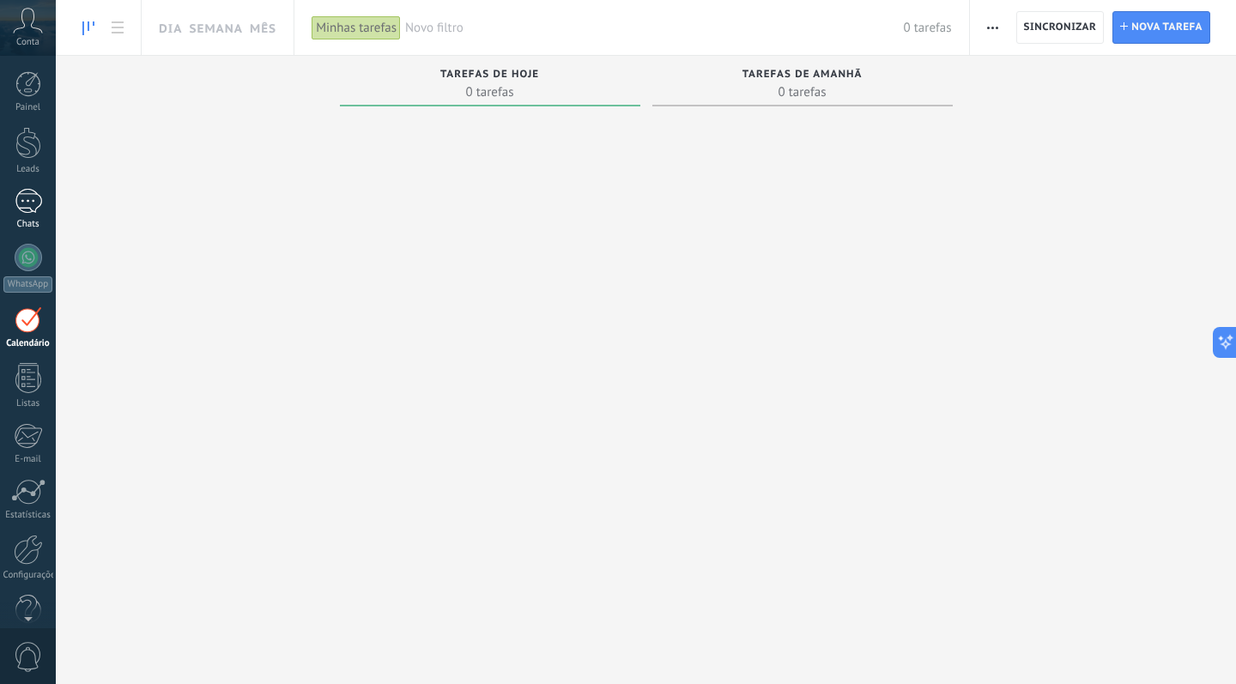
click at [25, 198] on div at bounding box center [28, 201] width 27 height 25
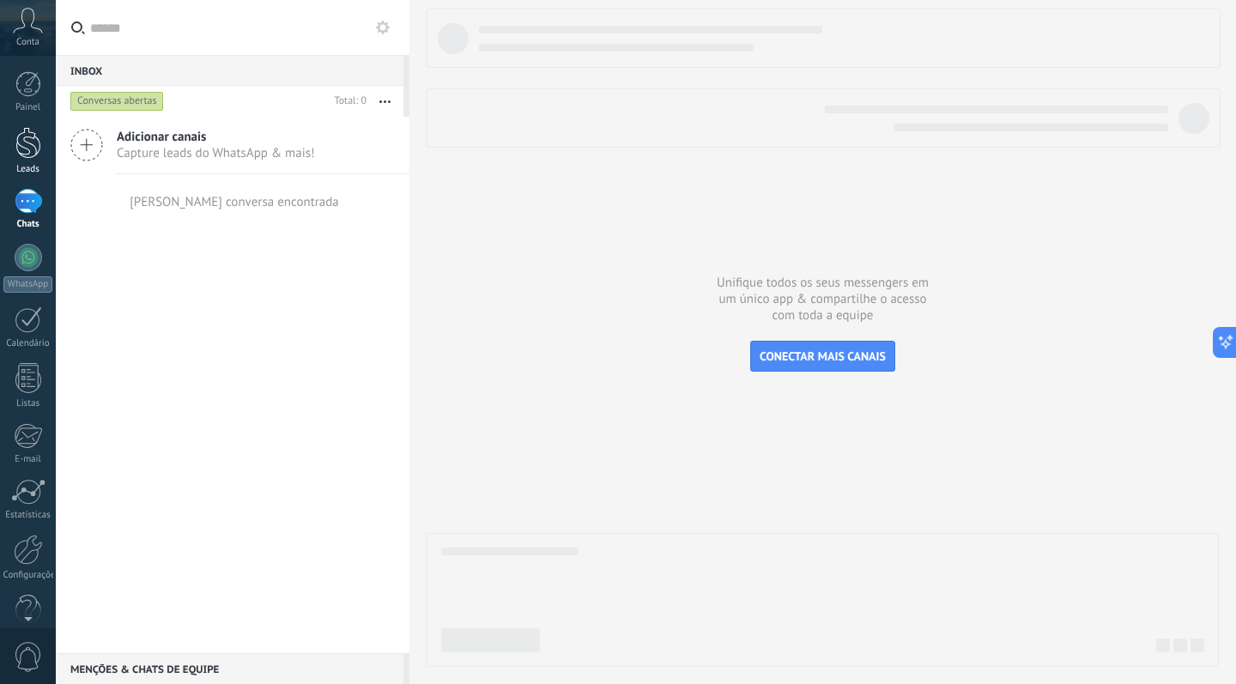
click at [27, 130] on div at bounding box center [28, 143] width 26 height 32
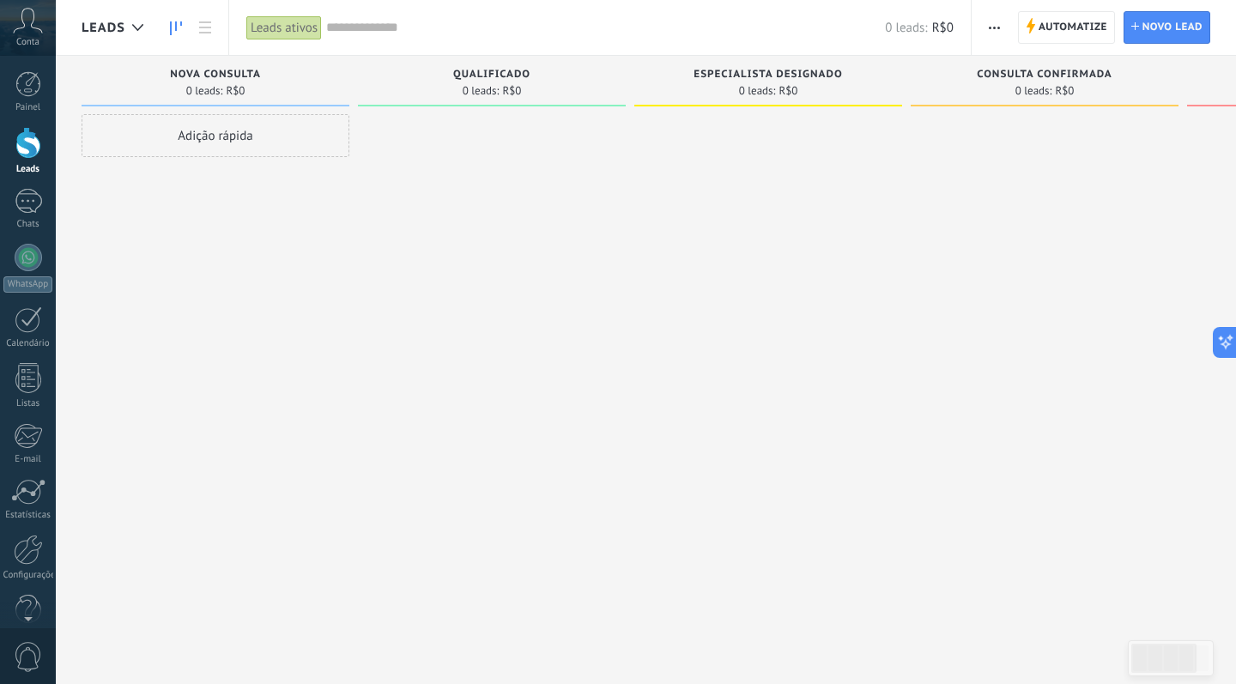
click at [235, 78] on span "Nova consulta" at bounding box center [215, 75] width 91 height 12
click at [987, 25] on button "button" at bounding box center [994, 27] width 25 height 33
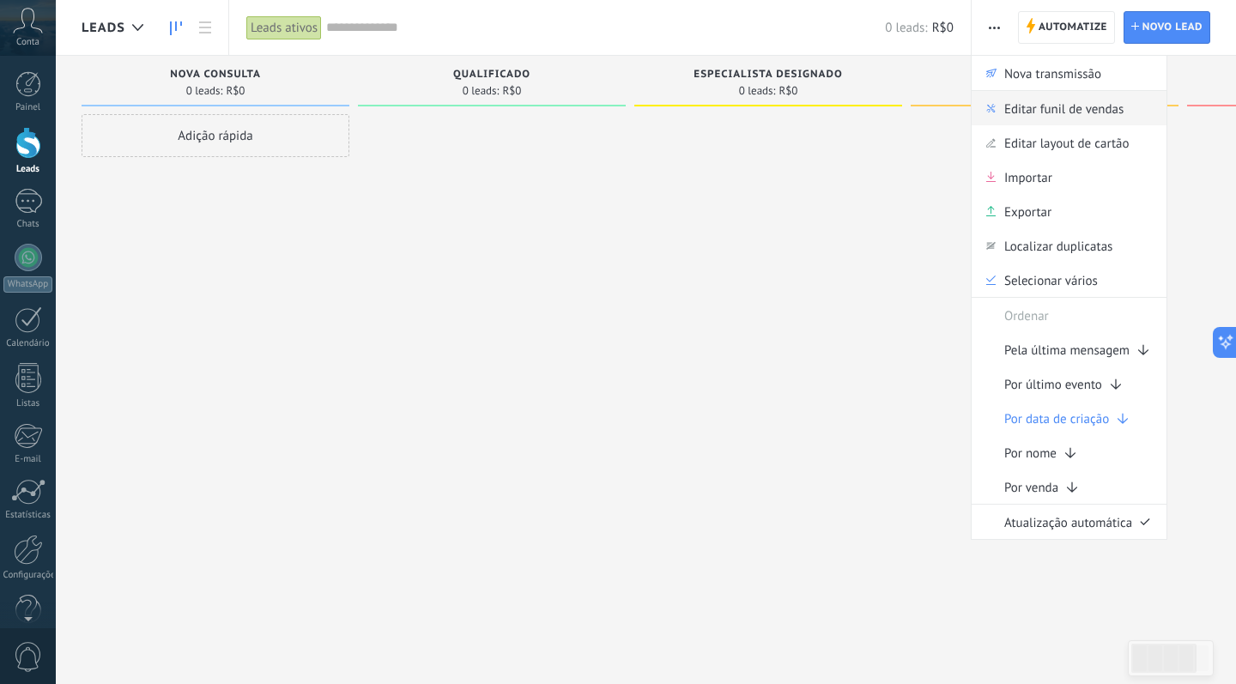
click at [1012, 117] on span "Editar funil de vendas" at bounding box center [1063, 108] width 119 height 34
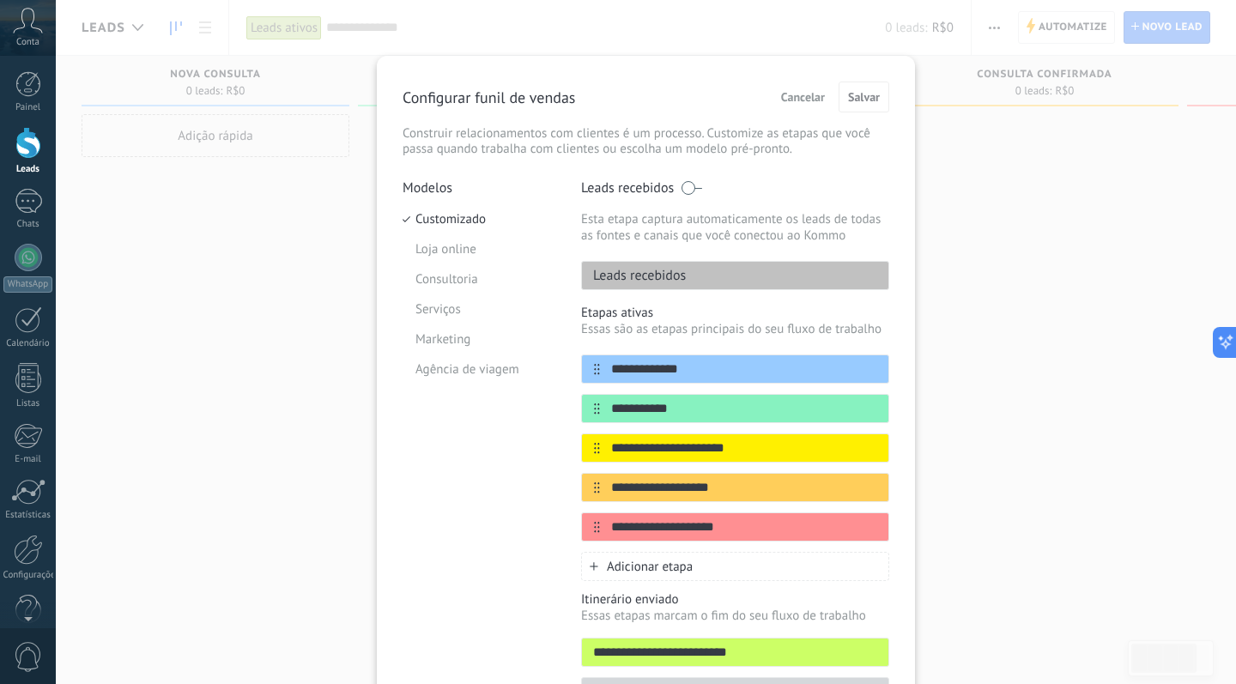
click at [1006, 186] on div "**********" at bounding box center [646, 342] width 1180 height 684
